Goal: Transaction & Acquisition: Purchase product/service

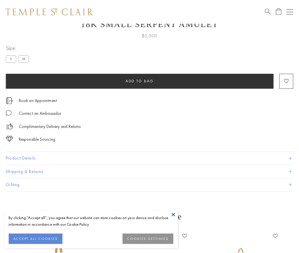
scroll to position [23, 0]
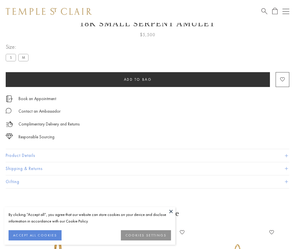
click at [138, 79] on span "Add to bag" at bounding box center [138, 79] width 28 height 5
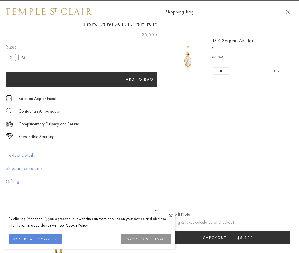
click at [228, 238] on button "Checkout $5,500" at bounding box center [227, 237] width 125 height 13
